Goal: Find specific page/section: Find specific page/section

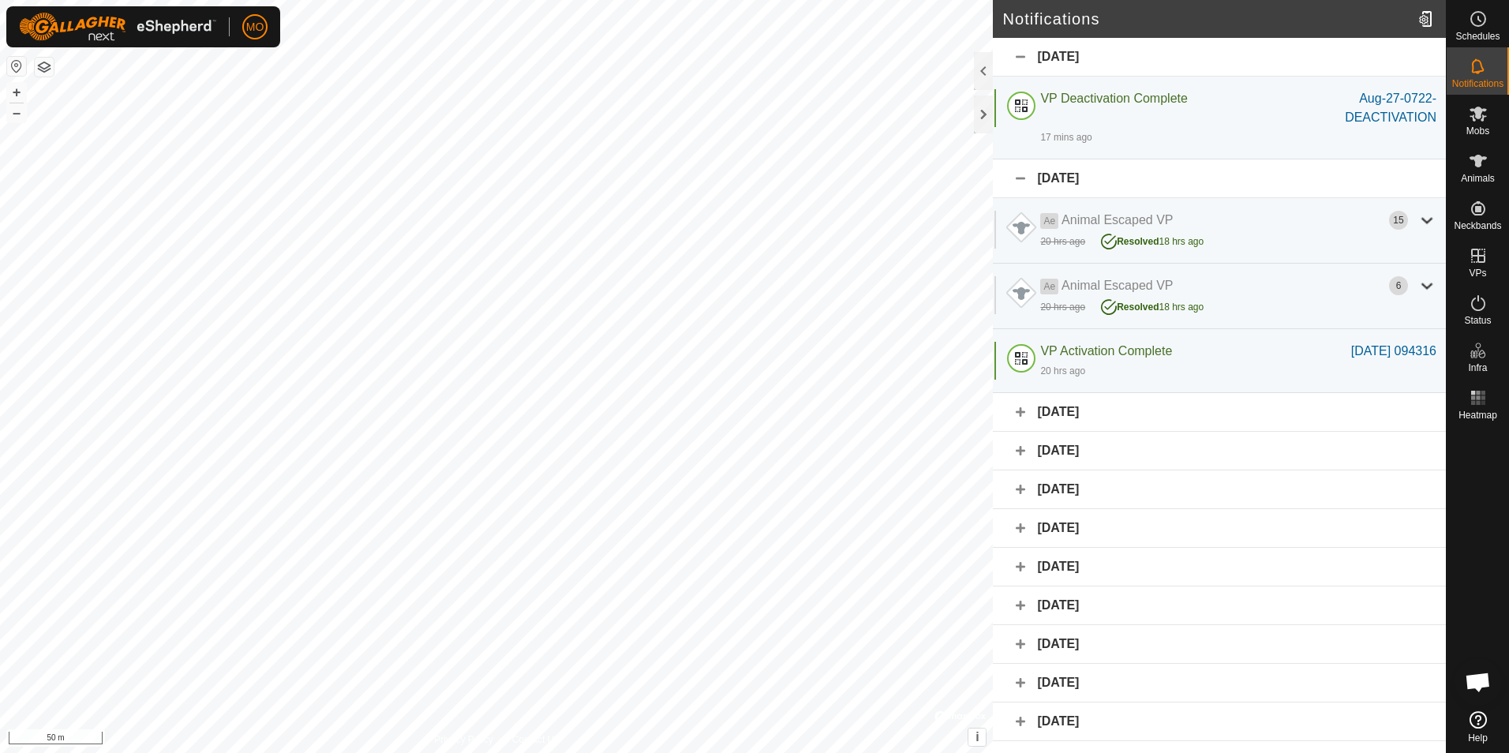
click at [598, 201] on div "WP 13 Type: trough Capacity: 100L Water Level: 100% Drinkable: Yes + – ⇧ i © Ma…" at bounding box center [496, 376] width 993 height 753
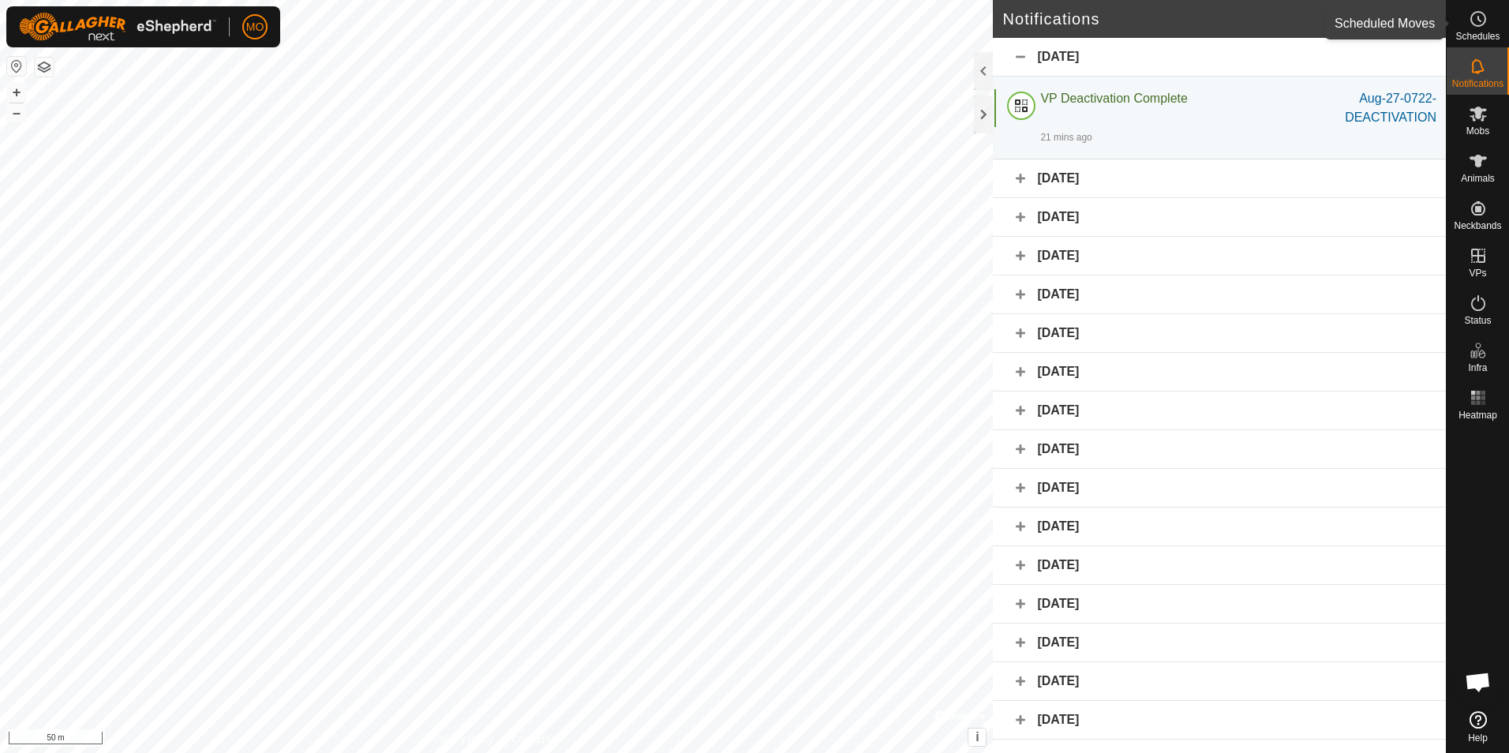
click at [1475, 22] on icon at bounding box center [1478, 18] width 19 height 19
